Goal: Task Accomplishment & Management: Use online tool/utility

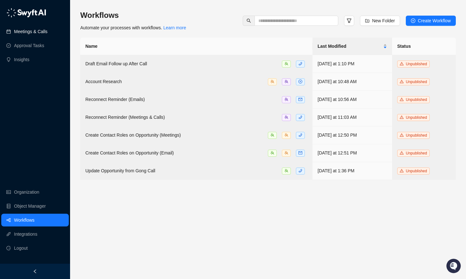
click at [27, 36] on link "Meetings & Calls" at bounding box center [30, 31] width 33 height 13
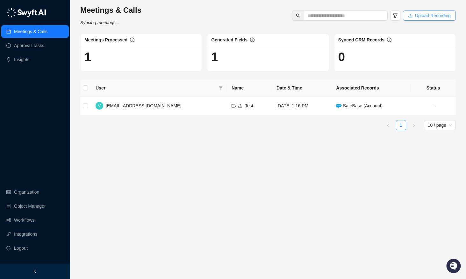
click at [415, 11] on button "Upload Recording" at bounding box center [429, 16] width 53 height 10
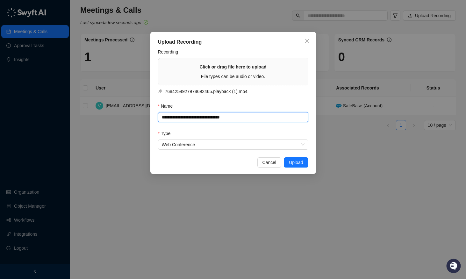
click at [239, 117] on input "**********" at bounding box center [233, 117] width 150 height 10
drag, startPoint x: 262, startPoint y: 117, endPoint x: 151, endPoint y: 114, distance: 111.1
click at [151, 114] on div "**********" at bounding box center [233, 103] width 166 height 142
type input "*****"
click at [299, 159] on span "Upload" at bounding box center [296, 162] width 14 height 7
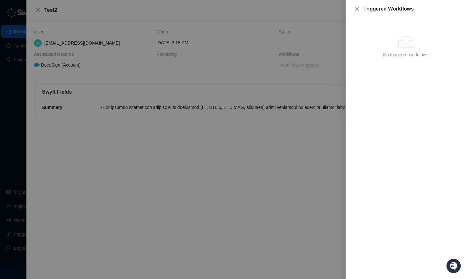
click at [217, 103] on div at bounding box center [233, 139] width 466 height 279
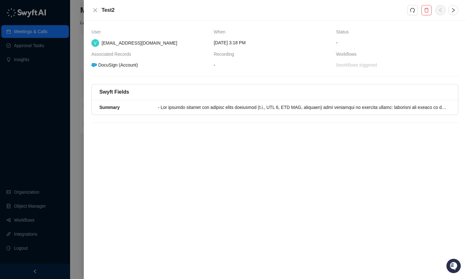
click at [107, 63] on div "DocuSign (Account)" at bounding box center [114, 64] width 48 height 7
click at [122, 65] on div "DocuSign (Account)" at bounding box center [114, 64] width 48 height 7
click at [83, 100] on div at bounding box center [233, 139] width 466 height 279
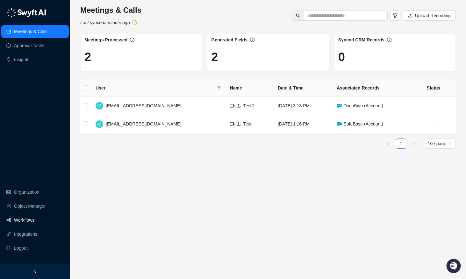
click at [25, 216] on link "Workflows" at bounding box center [24, 220] width 20 height 13
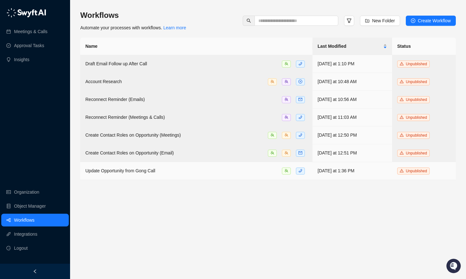
click at [178, 174] on td "Update Opportunity from Gong Call" at bounding box center [196, 171] width 232 height 18
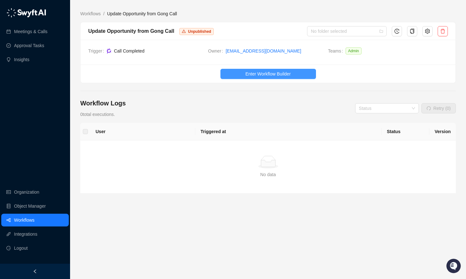
click at [251, 71] on span "Enter Workflow Builder" at bounding box center [267, 73] width 45 height 7
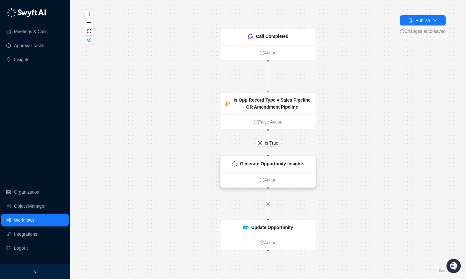
click at [262, 163] on strong "Generate Opportunity Insights" at bounding box center [272, 163] width 64 height 5
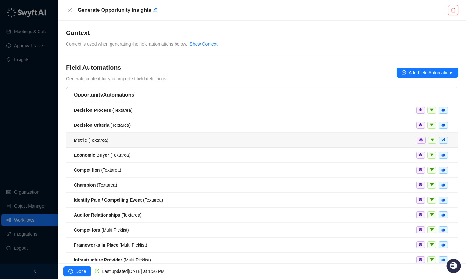
click at [93, 138] on span "Metric ( Textarea )" at bounding box center [91, 140] width 34 height 5
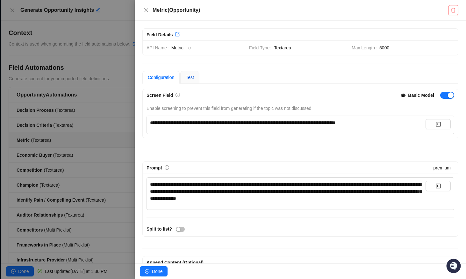
click at [191, 79] on span "Test" at bounding box center [190, 77] width 8 height 5
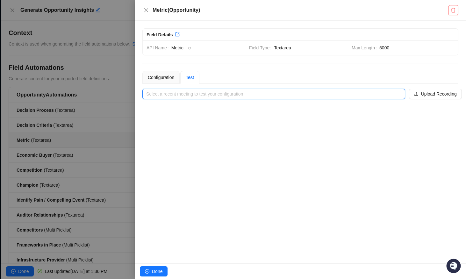
click at [282, 94] on input "search" at bounding box center [271, 94] width 251 height 10
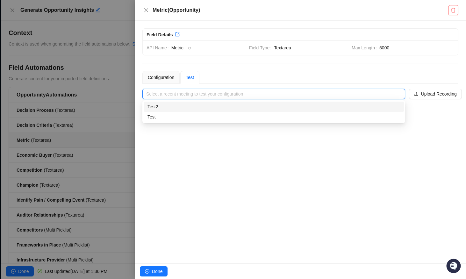
click at [193, 108] on div "Test2" at bounding box center [273, 106] width 252 height 7
type input "*****"
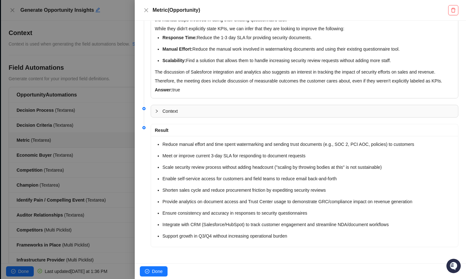
scroll to position [157, 0]
click at [114, 105] on div at bounding box center [233, 139] width 466 height 279
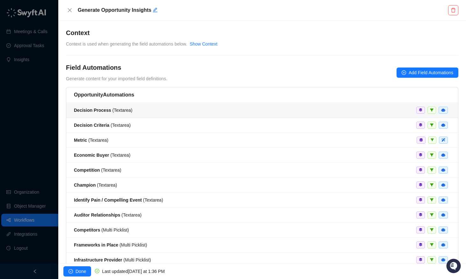
click at [96, 113] on div "Decision Process ( Textarea )" at bounding box center [103, 110] width 59 height 7
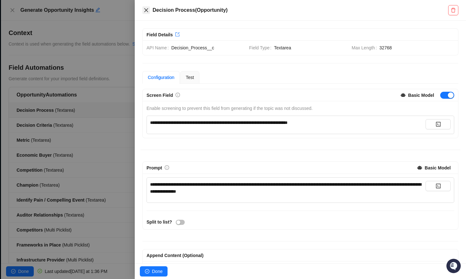
click at [148, 11] on icon "close" at bounding box center [146, 10] width 5 height 5
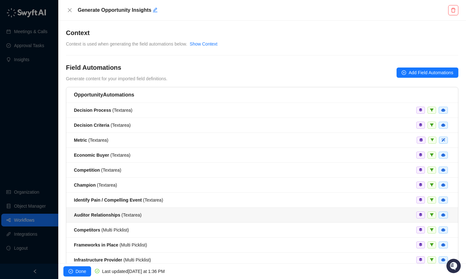
click at [133, 211] on div "Auditor Relationships ( Textarea )" at bounding box center [107, 214] width 67 height 7
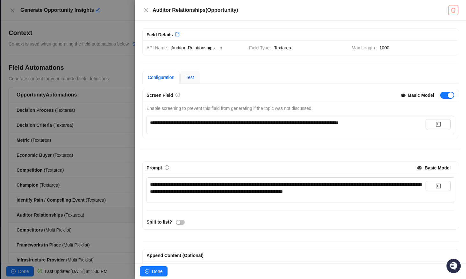
click at [190, 78] on span "Test" at bounding box center [190, 77] width 8 height 5
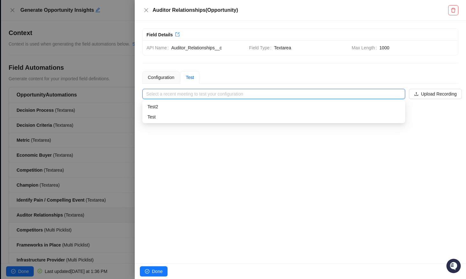
click at [242, 97] on input "search" at bounding box center [271, 94] width 251 height 10
click at [243, 110] on div "Test2" at bounding box center [273, 106] width 252 height 7
type input "*****"
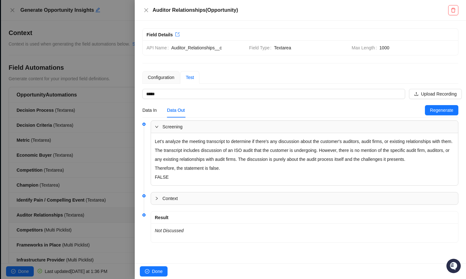
click at [79, 132] on div at bounding box center [233, 139] width 466 height 279
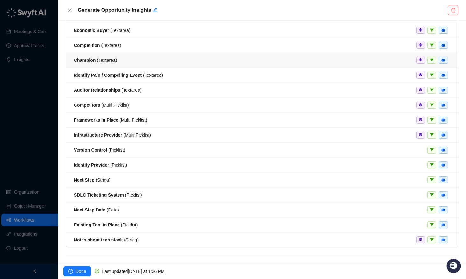
scroll to position [132, 0]
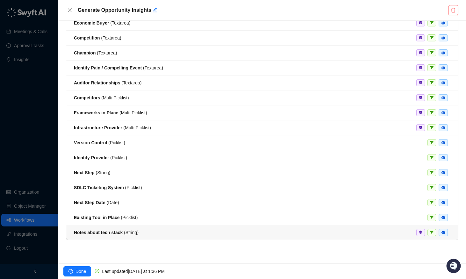
click at [125, 235] on span "Notes about tech stack ( String )" at bounding box center [106, 232] width 65 height 5
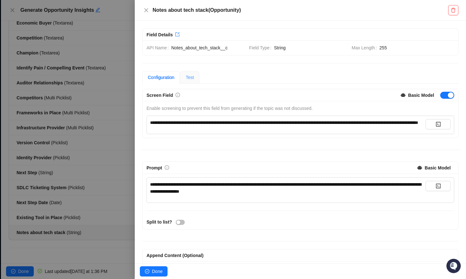
click at [182, 80] on div "Test" at bounding box center [189, 77] width 19 height 13
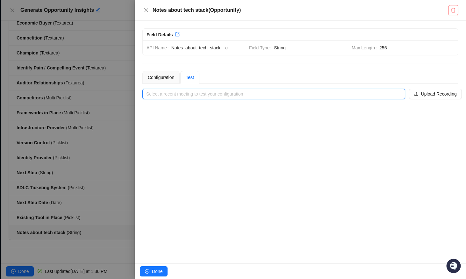
click at [228, 89] on input "search" at bounding box center [271, 94] width 251 height 10
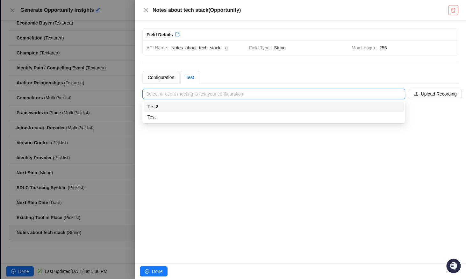
click at [223, 110] on div "Test2" at bounding box center [273, 106] width 252 height 7
type input "*****"
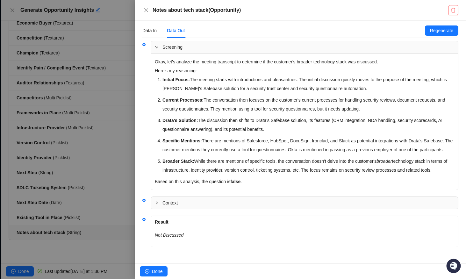
scroll to position [97, 0]
click at [108, 156] on div at bounding box center [233, 139] width 466 height 279
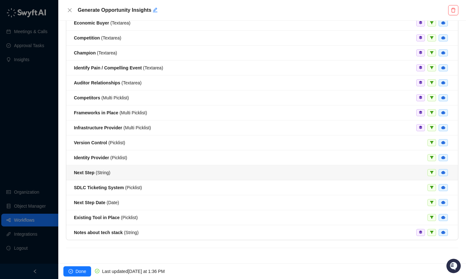
click at [103, 172] on span "Next Step ( String )" at bounding box center [92, 172] width 36 height 5
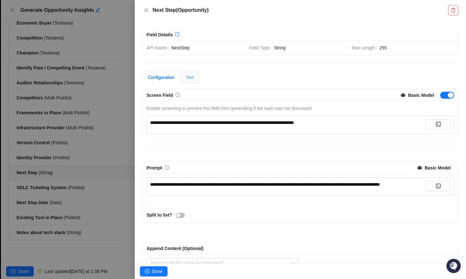
click at [199, 77] on div "Test" at bounding box center [189, 77] width 19 height 13
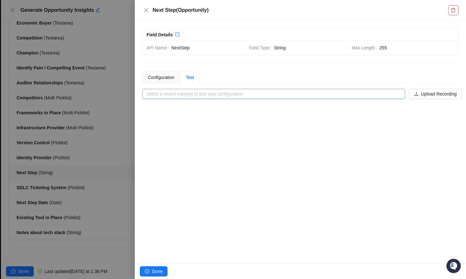
click at [269, 91] on input "search" at bounding box center [271, 94] width 251 height 10
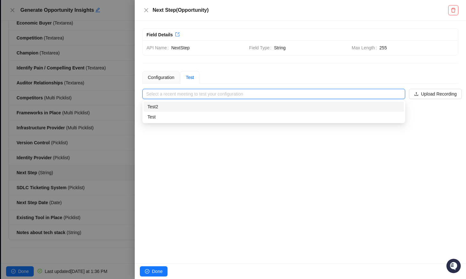
click at [253, 107] on div "Test2" at bounding box center [273, 106] width 252 height 7
type input "*****"
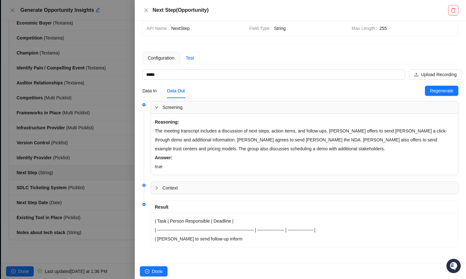
scroll to position [20, 0]
drag, startPoint x: 98, startPoint y: 158, endPoint x: 92, endPoint y: 156, distance: 6.3
click at [97, 158] on div at bounding box center [233, 139] width 466 height 279
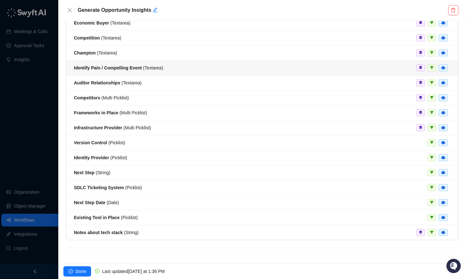
click at [131, 73] on li "Identify Pain / Compelling Event ( Textarea )" at bounding box center [262, 67] width 392 height 15
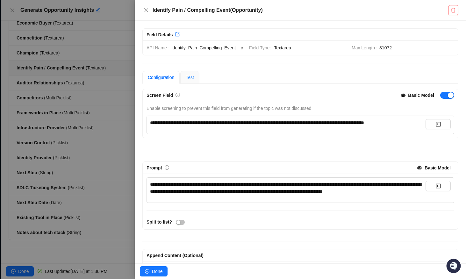
click at [185, 84] on div "Test" at bounding box center [189, 77] width 19 height 13
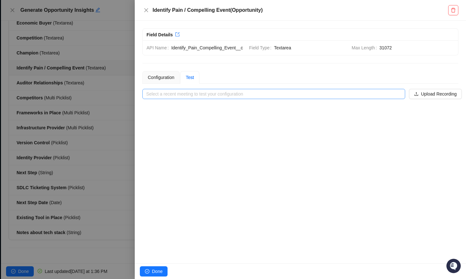
click at [202, 99] on input "search" at bounding box center [271, 94] width 251 height 10
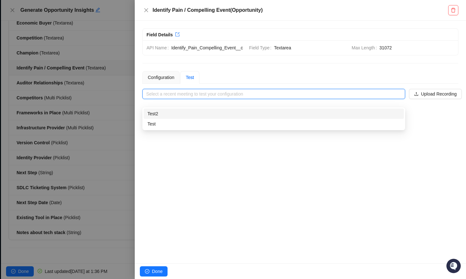
click at [200, 112] on div "Test2" at bounding box center [273, 113] width 252 height 7
type input "*****"
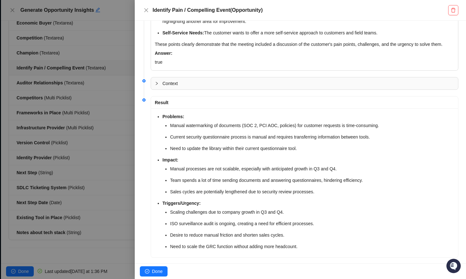
scroll to position [225, 0]
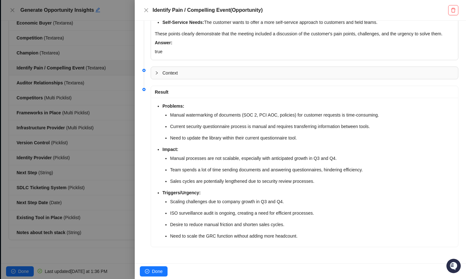
click at [66, 148] on div at bounding box center [233, 139] width 466 height 279
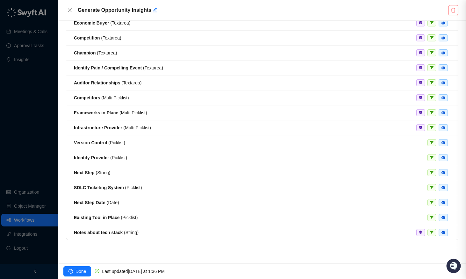
scroll to position [218, 0]
click at [9, 223] on div at bounding box center [233, 139] width 466 height 279
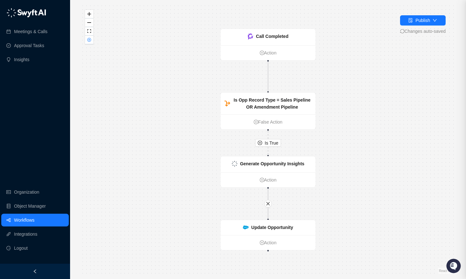
click at [13, 219] on div at bounding box center [233, 139] width 466 height 279
click at [34, 220] on link "Workflows" at bounding box center [24, 220] width 20 height 13
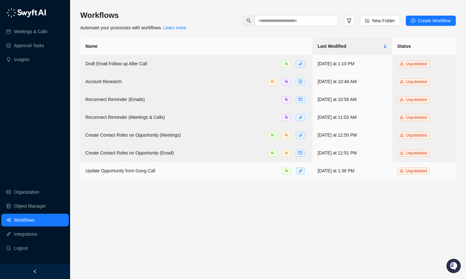
click at [116, 169] on span "Update Opportunity from Gong Call" at bounding box center [120, 170] width 70 height 5
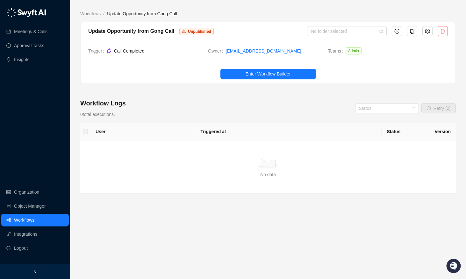
click at [34, 221] on link "Workflows" at bounding box center [24, 220] width 20 height 13
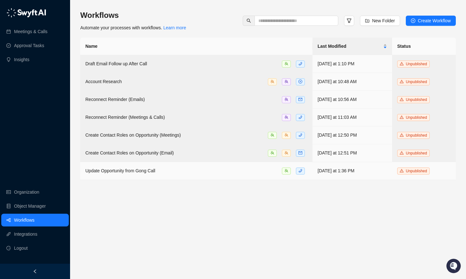
click at [114, 168] on span "Update Opportunity from Gong Call" at bounding box center [120, 170] width 70 height 5
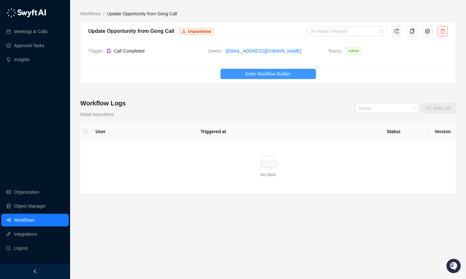
click at [252, 69] on button "Enter Workflow Builder" at bounding box center [267, 74] width 95 height 10
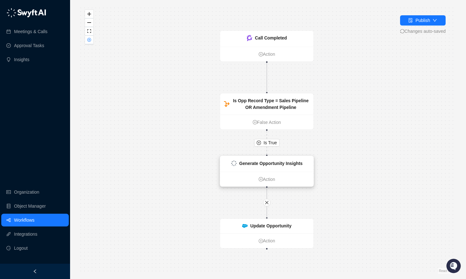
click at [276, 156] on div "Generate Opportunity Insights Action" at bounding box center [267, 171] width 94 height 31
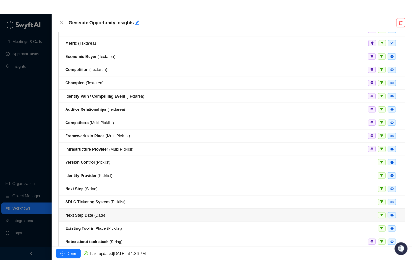
scroll to position [6, 0]
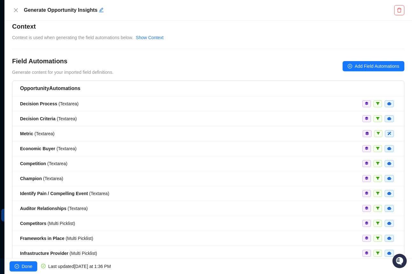
click at [181, 59] on div "Field Automations Generate content for your imported field definitions. Add Fie…" at bounding box center [208, 66] width 392 height 19
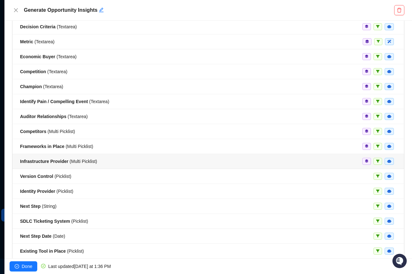
scroll to position [95, 0]
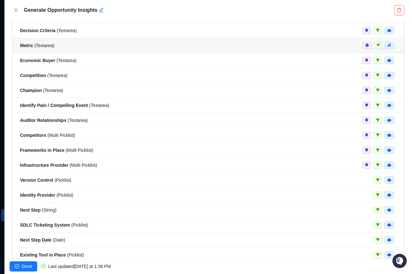
click at [46, 44] on span "Metric ( Textarea )" at bounding box center [37, 45] width 34 height 5
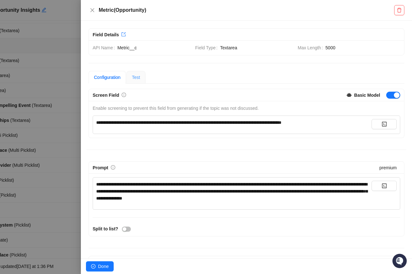
click at [137, 72] on div "Test" at bounding box center [135, 77] width 19 height 13
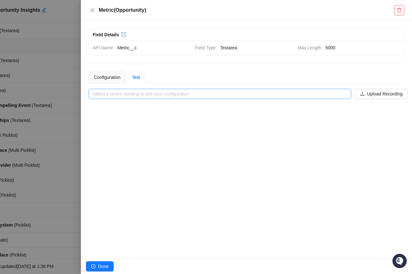
click at [157, 95] on input "search" at bounding box center [217, 94] width 251 height 10
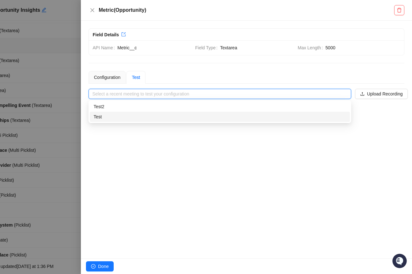
click at [151, 102] on div "Test2" at bounding box center [220, 107] width 260 height 10
type input "*****"
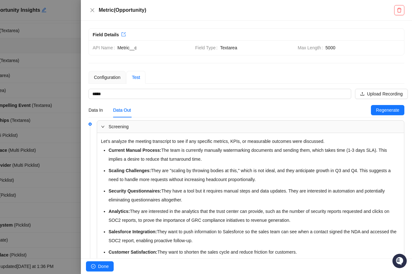
scroll to position [303, 0]
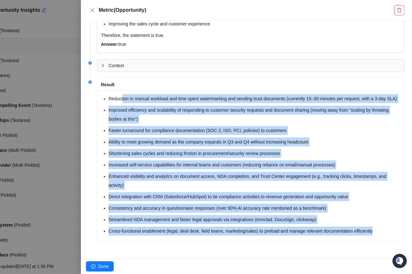
drag, startPoint x: 123, startPoint y: 93, endPoint x: 247, endPoint y: 254, distance: 204.1
click at [247, 254] on div "**********" at bounding box center [246, 140] width 331 height 238
click at [276, 96] on li "Reduction in manual workload and time spent watermarking and sending trust docu…" at bounding box center [255, 98] width 292 height 9
drag, startPoint x: 107, startPoint y: 89, endPoint x: 349, endPoint y: 270, distance: 301.6
click at [349, 270] on div "**********" at bounding box center [246, 137] width 331 height 274
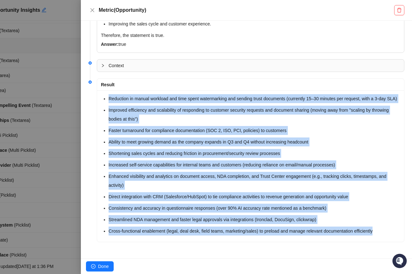
scroll to position [0, 0]
